Goal: Task Accomplishment & Management: Manage account settings

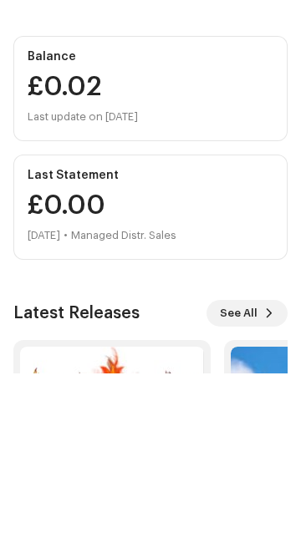
scroll to position [89, 0]
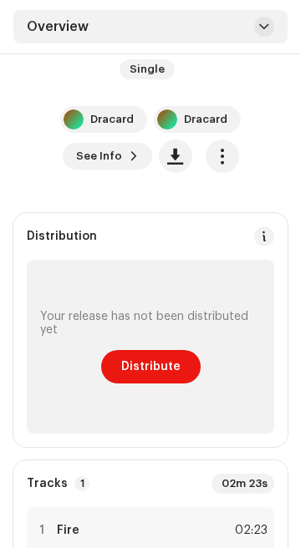
scroll to position [332, 0]
click at [151, 365] on span "Distribute" at bounding box center [150, 366] width 59 height 33
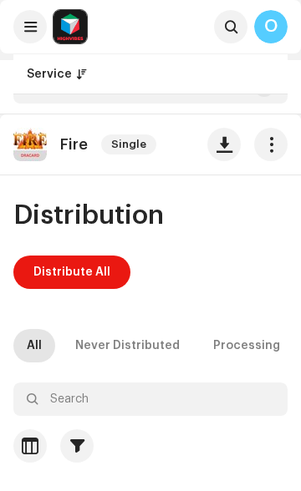
click at [263, 147] on span "button" at bounding box center [271, 144] width 16 height 13
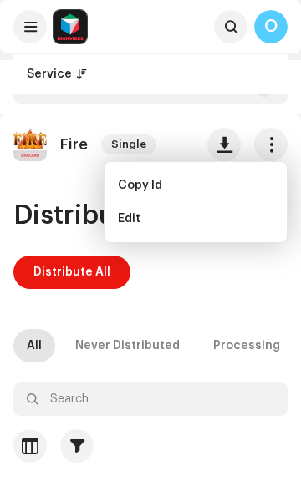
click at [263, 144] on span "button" at bounding box center [271, 144] width 16 height 13
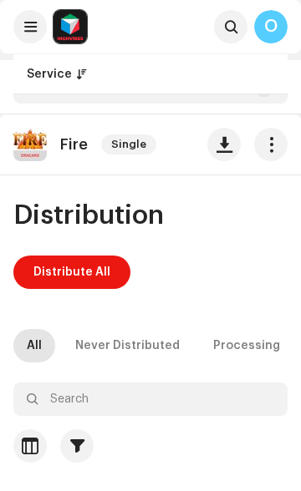
click at [34, 27] on span at bounding box center [30, 26] width 13 height 13
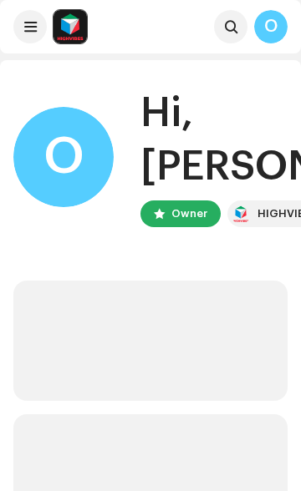
click at [34, 29] on span at bounding box center [30, 26] width 13 height 13
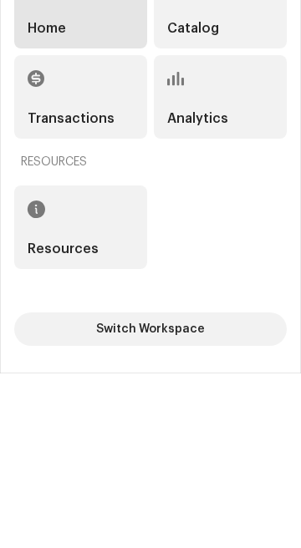
click at [162, 490] on span "Switch Workspace" at bounding box center [150, 503] width 109 height 33
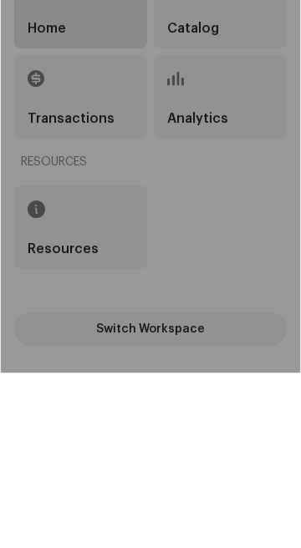
click at [85, 342] on div "Dracard Workspace" at bounding box center [150, 275] width 299 height 544
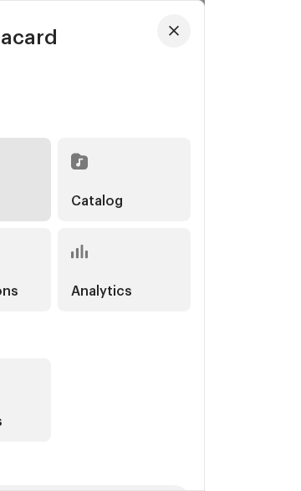
click at [275, 38] on span "button" at bounding box center [270, 30] width 10 height 13
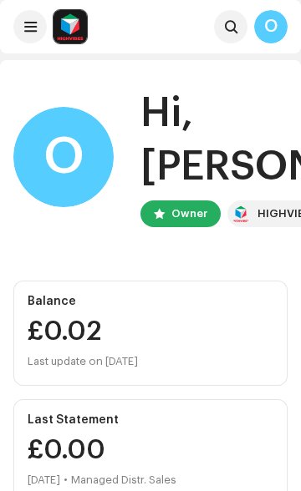
click at [35, 27] on span at bounding box center [30, 26] width 13 height 13
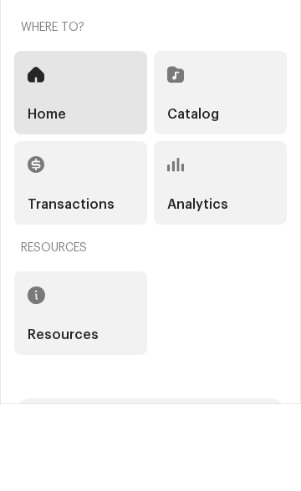
click at [37, 388] on span at bounding box center [37, 381] width 18 height 13
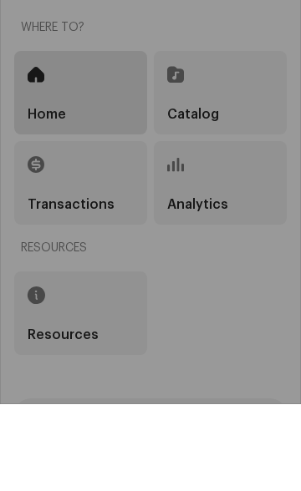
click at [225, 486] on div "Toolbox FAQ Help Center Delivery Lead Time" at bounding box center [150, 245] width 301 height 491
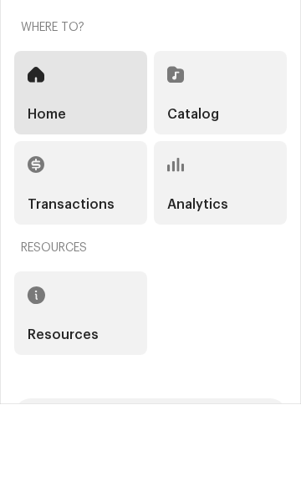
click at [223, 442] on div "Resources" at bounding box center [150, 399] width 272 height 83
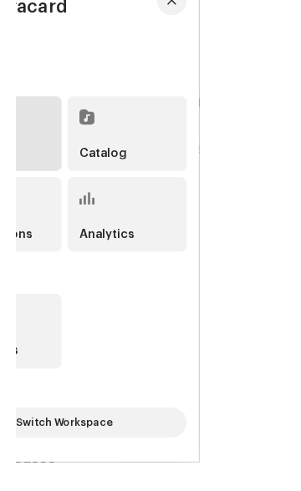
scroll to position [6, 0]
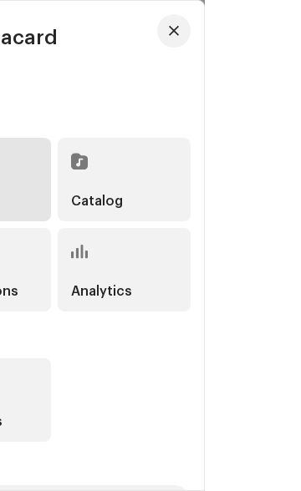
click at [286, 134] on div "Where to?" at bounding box center [150, 114] width 272 height 40
click at [275, 38] on span "button" at bounding box center [270, 30] width 10 height 13
